Goal: Information Seeking & Learning: Learn about a topic

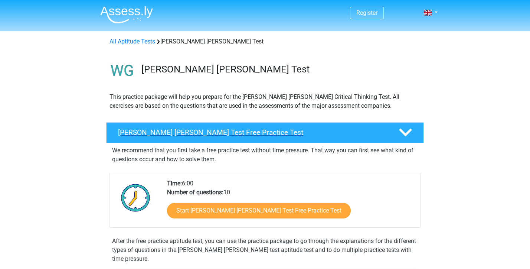
click at [282, 131] on h4 "Watson Glaser Test Free Practice Test" at bounding box center [252, 132] width 269 height 9
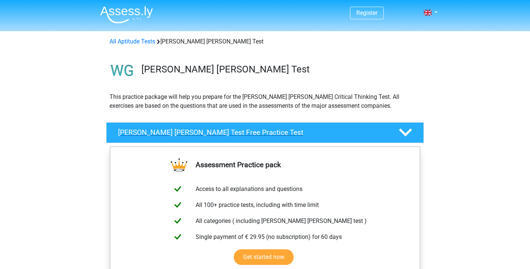
click at [373, 125] on div "Watson Glaser Test Free Practice Test" at bounding box center [265, 132] width 318 height 21
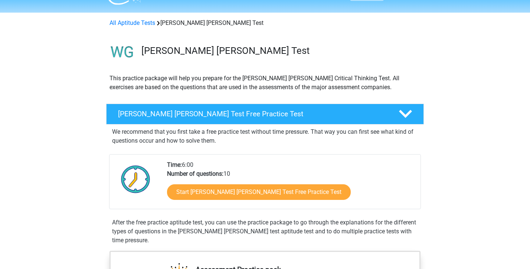
scroll to position [85, 0]
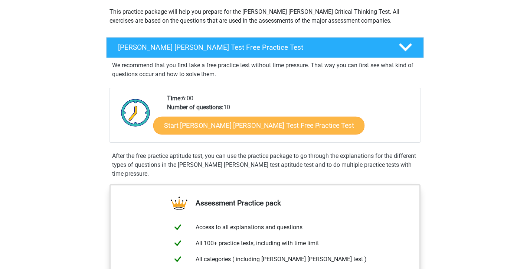
click at [290, 124] on link "Start Watson Glaser Test Free Practice Test" at bounding box center [258, 125] width 211 height 18
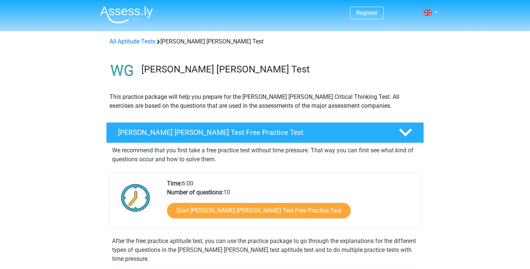
scroll to position [0, 0]
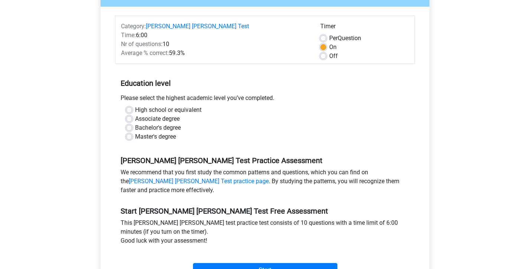
scroll to position [88, 0]
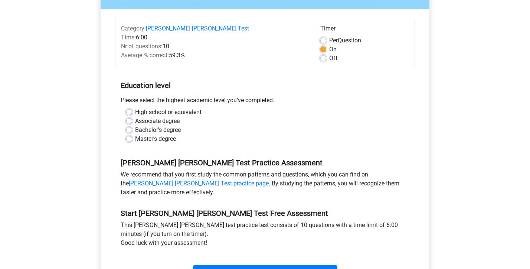
click at [135, 134] on label "Master's degree" at bounding box center [155, 138] width 41 height 9
click at [130, 134] on input "Master's degree" at bounding box center [129, 137] width 6 height 7
radio input "true"
click at [251, 265] on input "Start" at bounding box center [265, 272] width 144 height 14
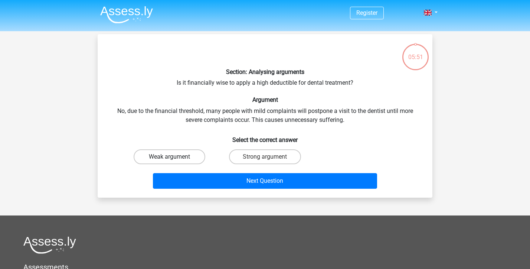
click at [189, 157] on label "Weak argument" at bounding box center [170, 156] width 72 height 15
click at [174, 157] on input "Weak argument" at bounding box center [172, 159] width 5 height 5
radio input "true"
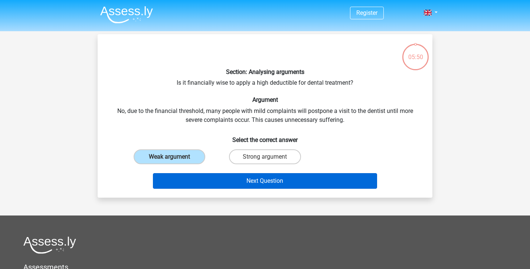
click at [233, 183] on button "Next Question" at bounding box center [265, 181] width 224 height 16
